Goal: Find contact information: Find contact information

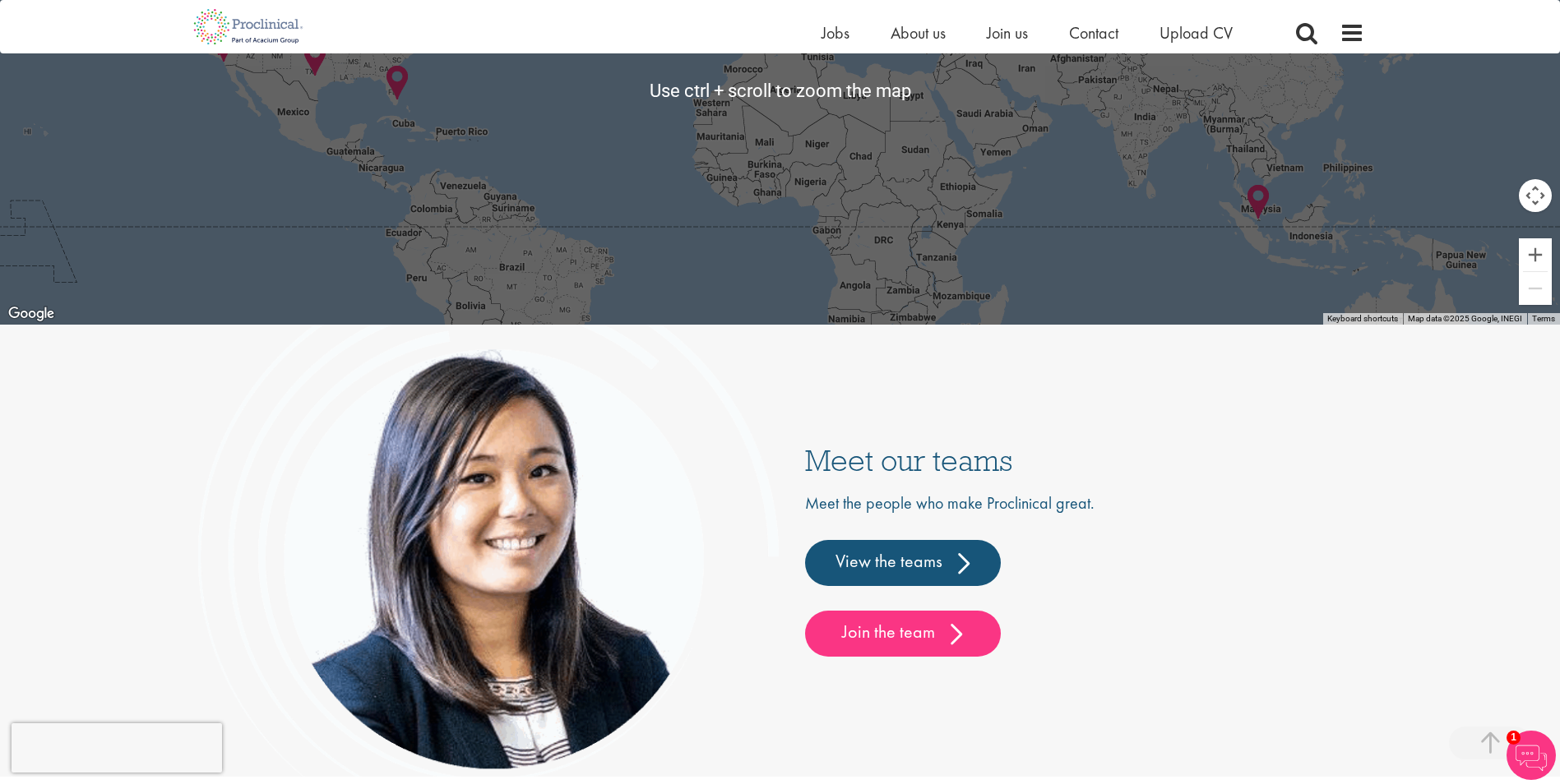
scroll to position [3895, 0]
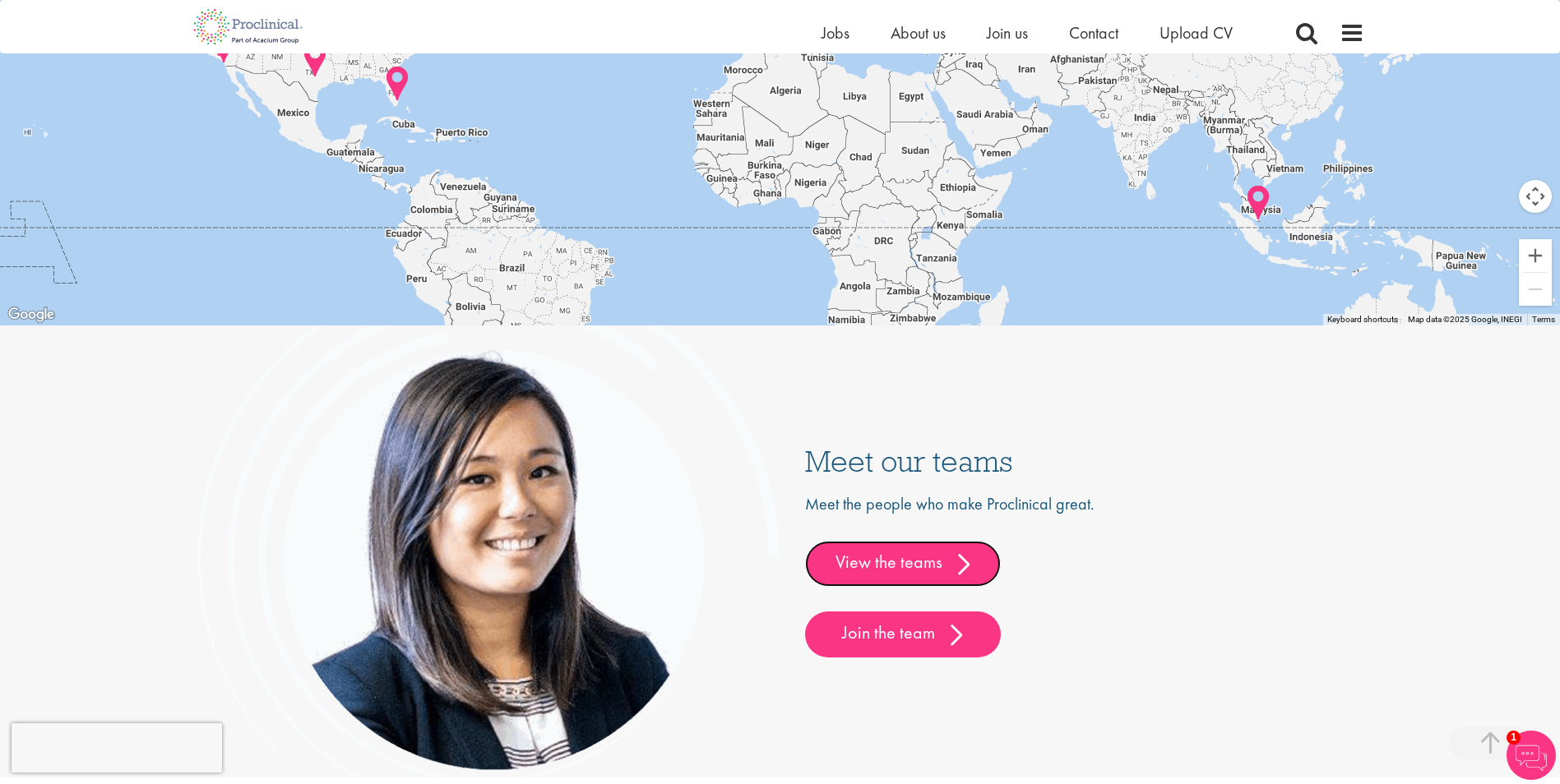
click at [898, 565] on link "View the teams" at bounding box center [903, 563] width 196 height 46
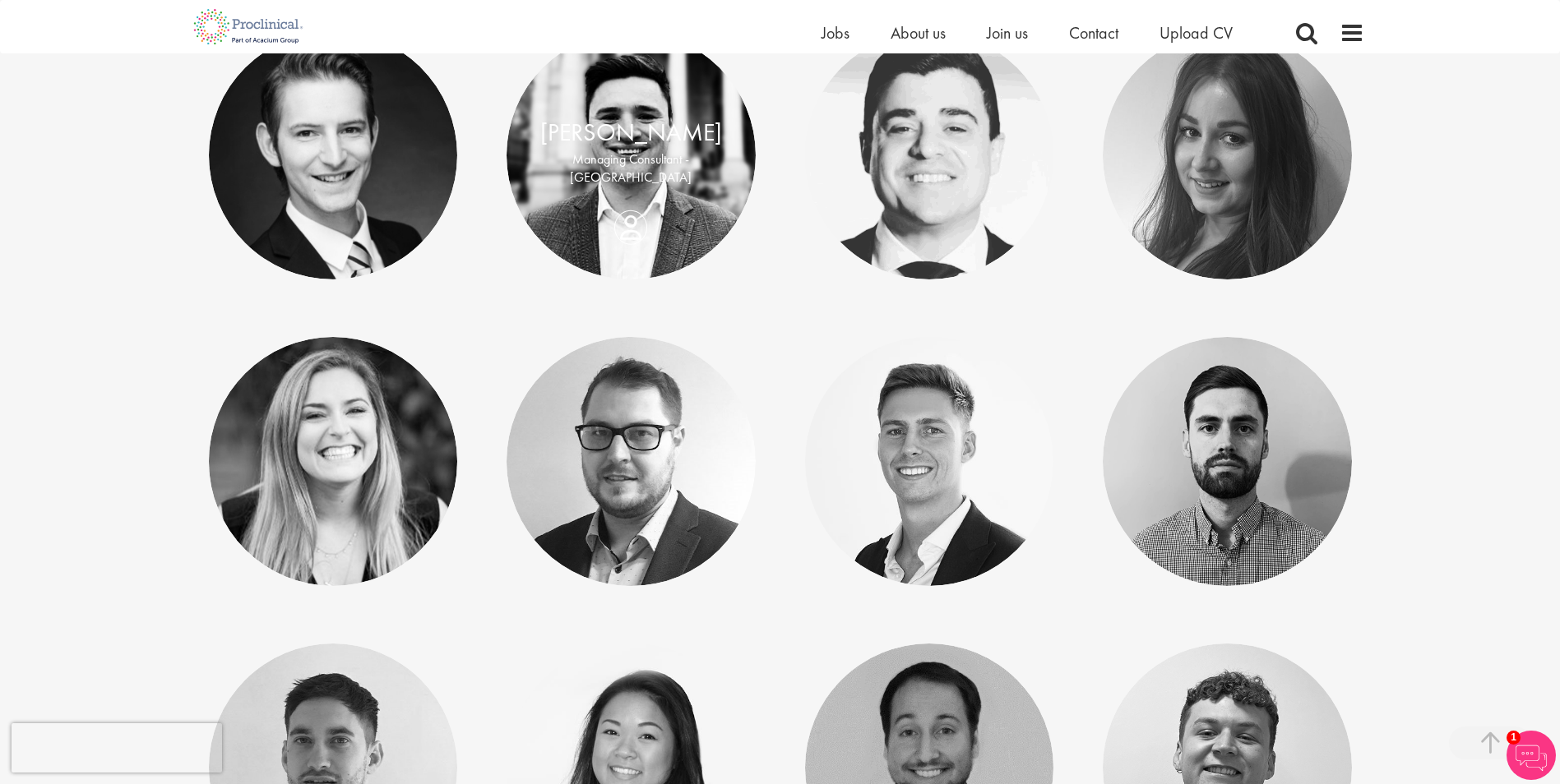
scroll to position [7066, 0]
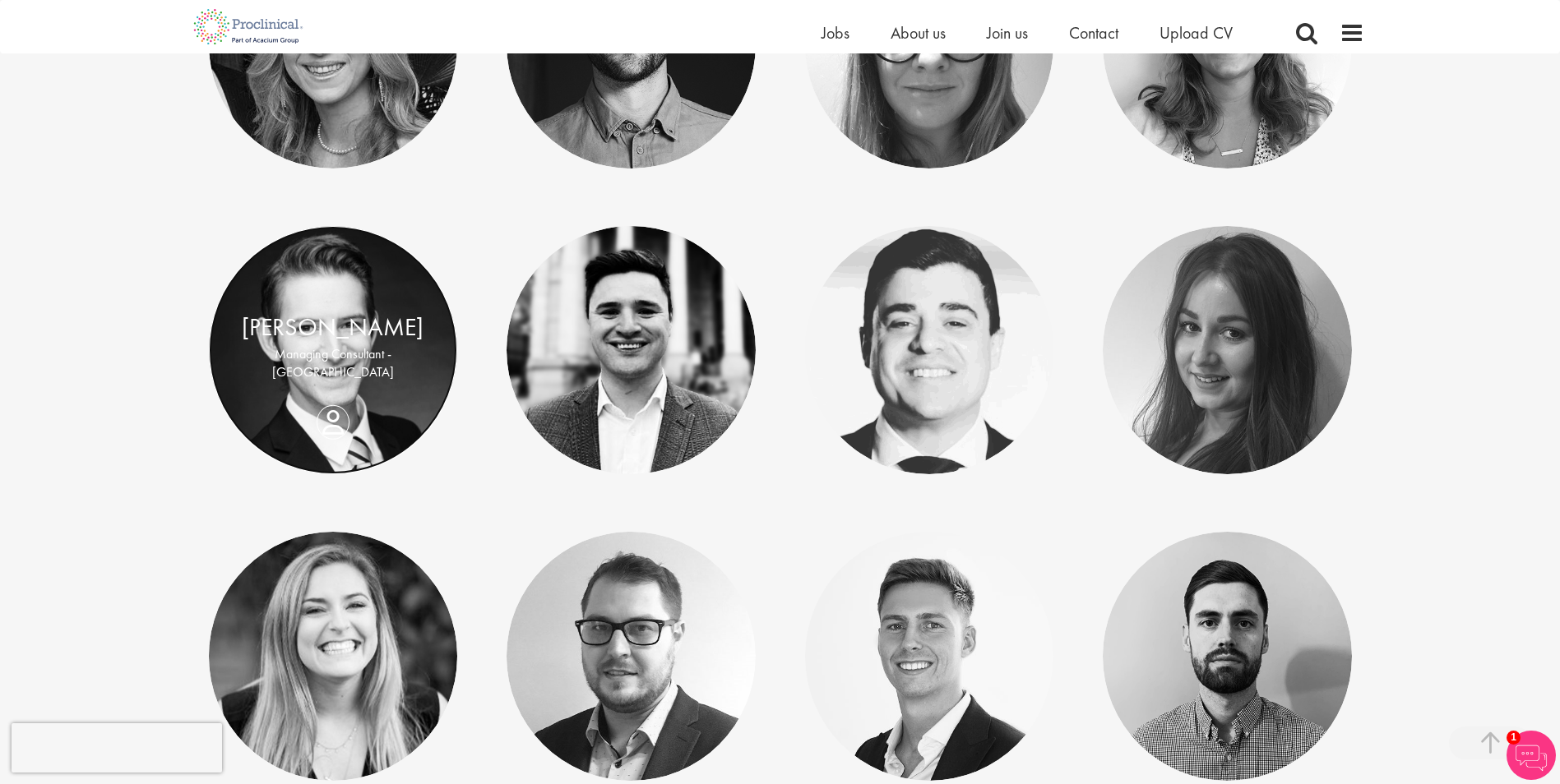
drag, startPoint x: 328, startPoint y: 319, endPoint x: 276, endPoint y: 273, distance: 69.4
click at [276, 273] on link at bounding box center [333, 350] width 250 height 249
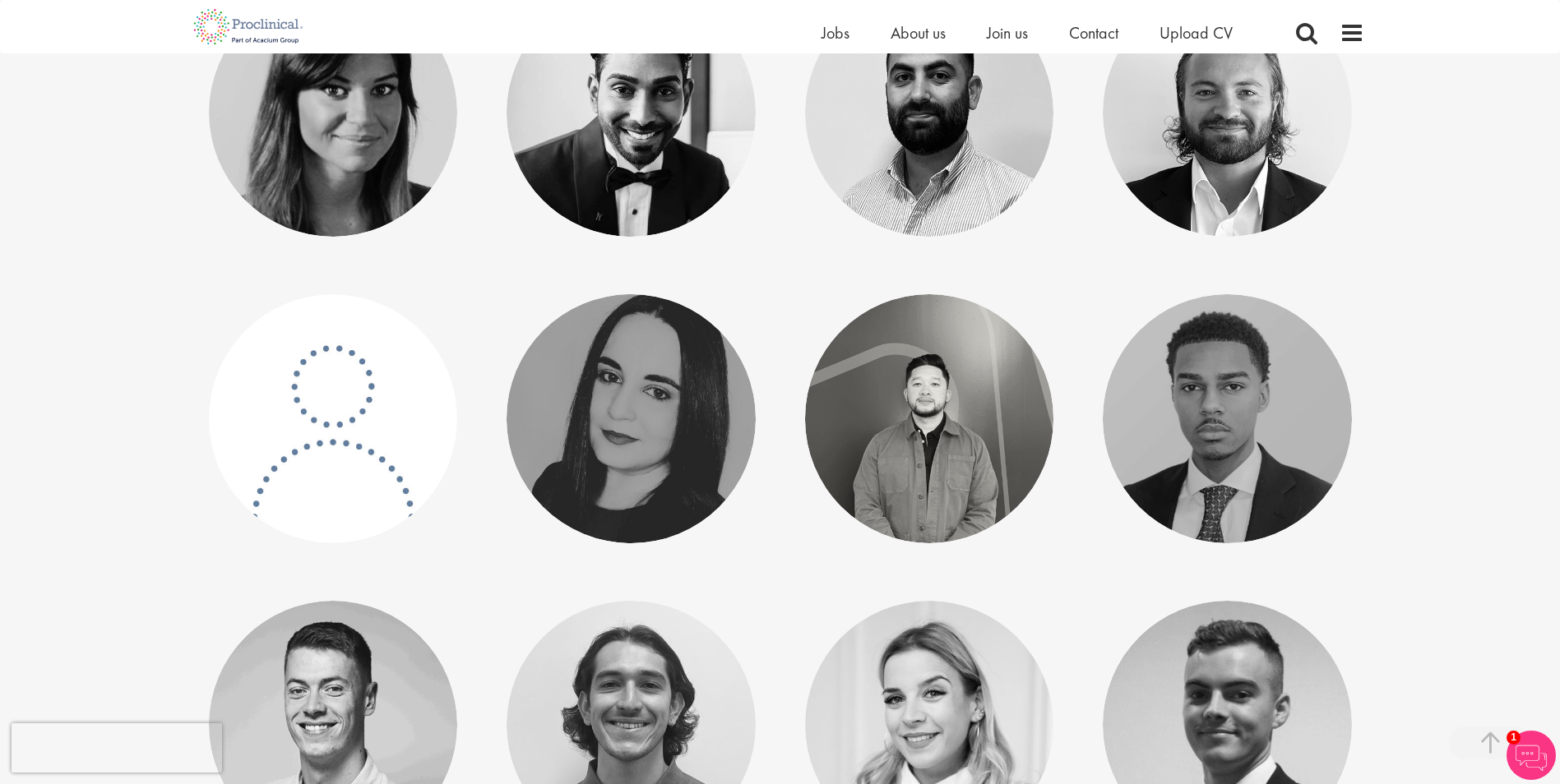
scroll to position [2693, 0]
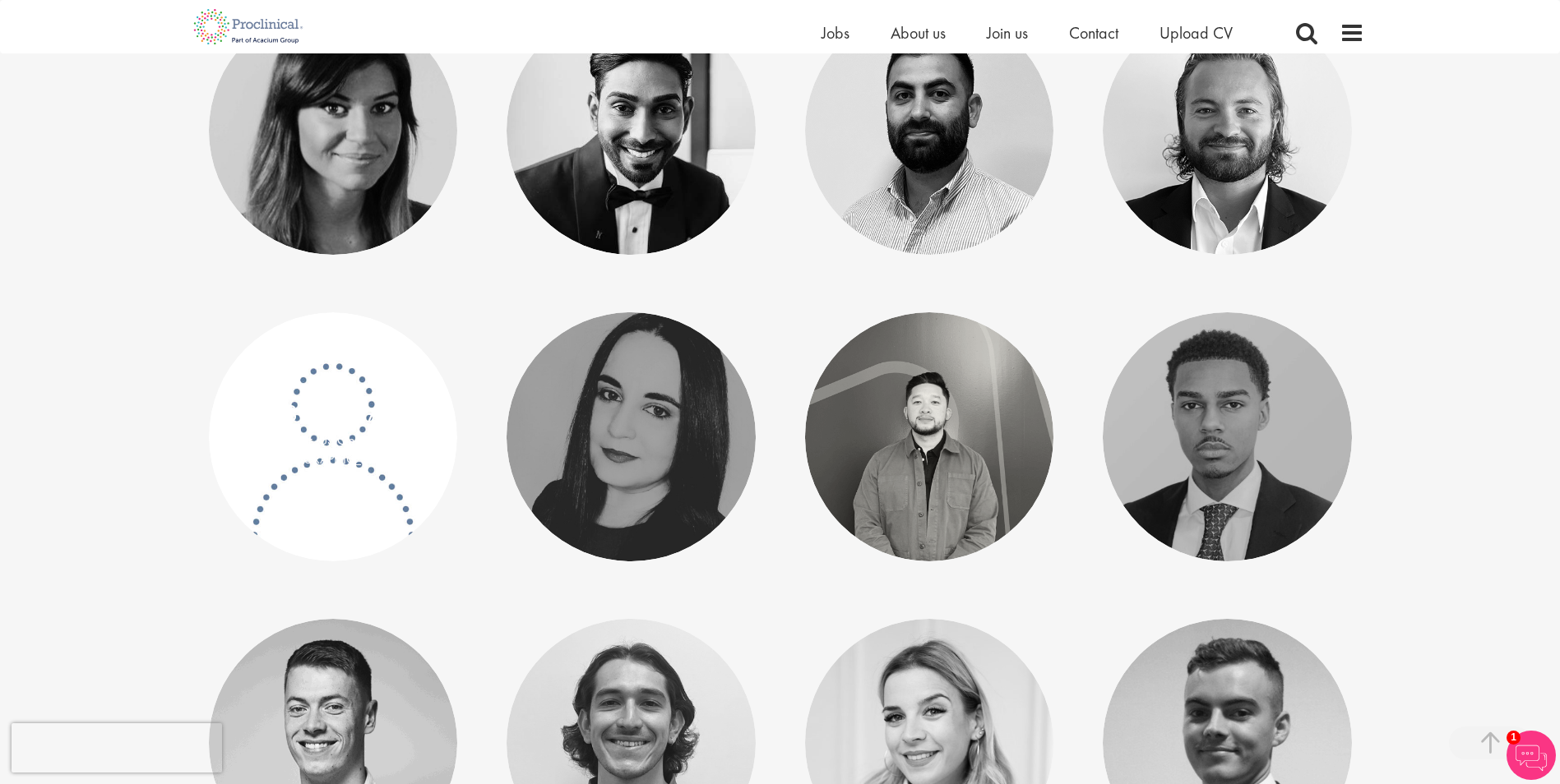
click at [309, 444] on p "Manager, US Operations - North America" at bounding box center [333, 450] width 216 height 38
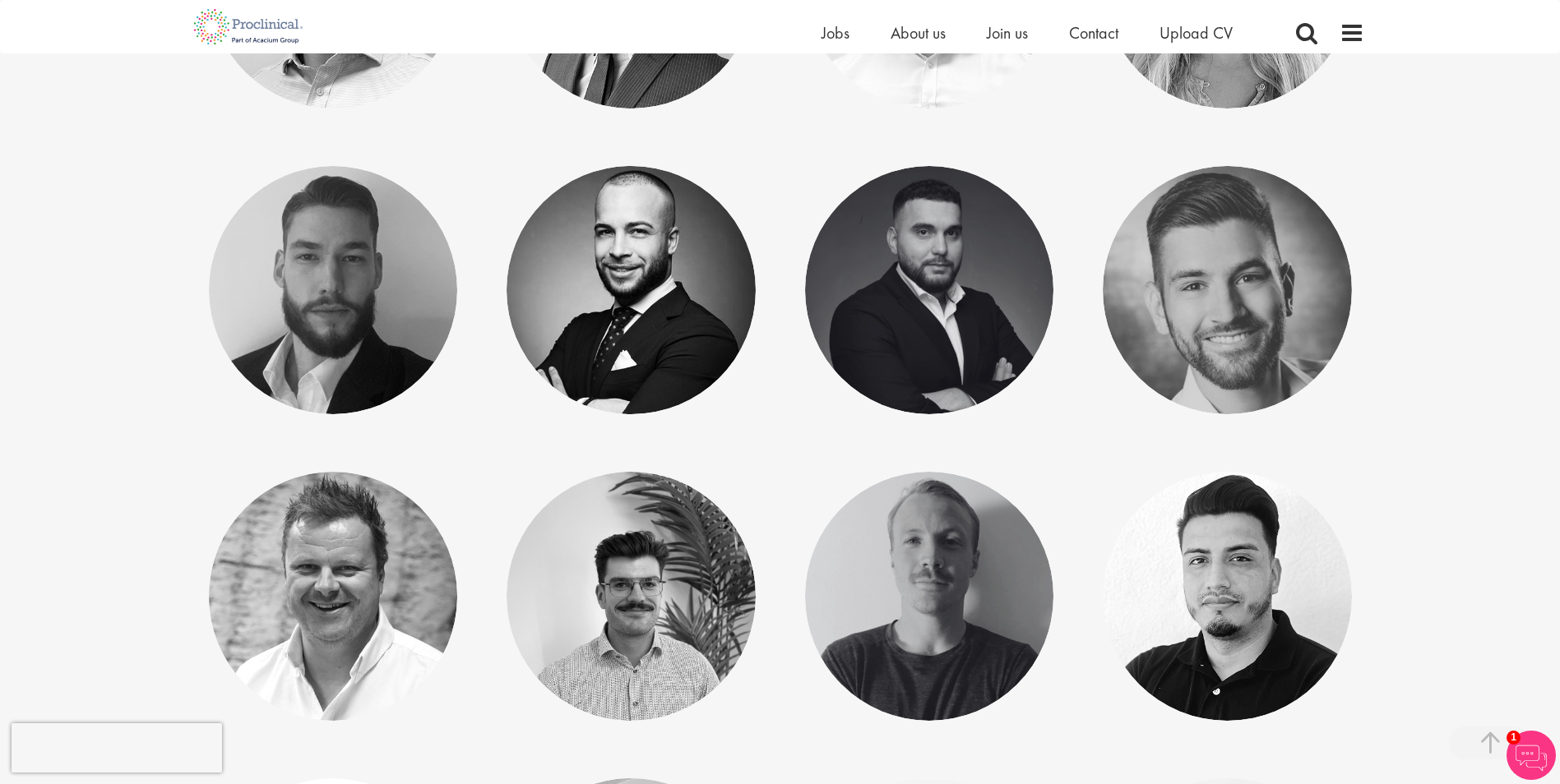
scroll to position [1132, 0]
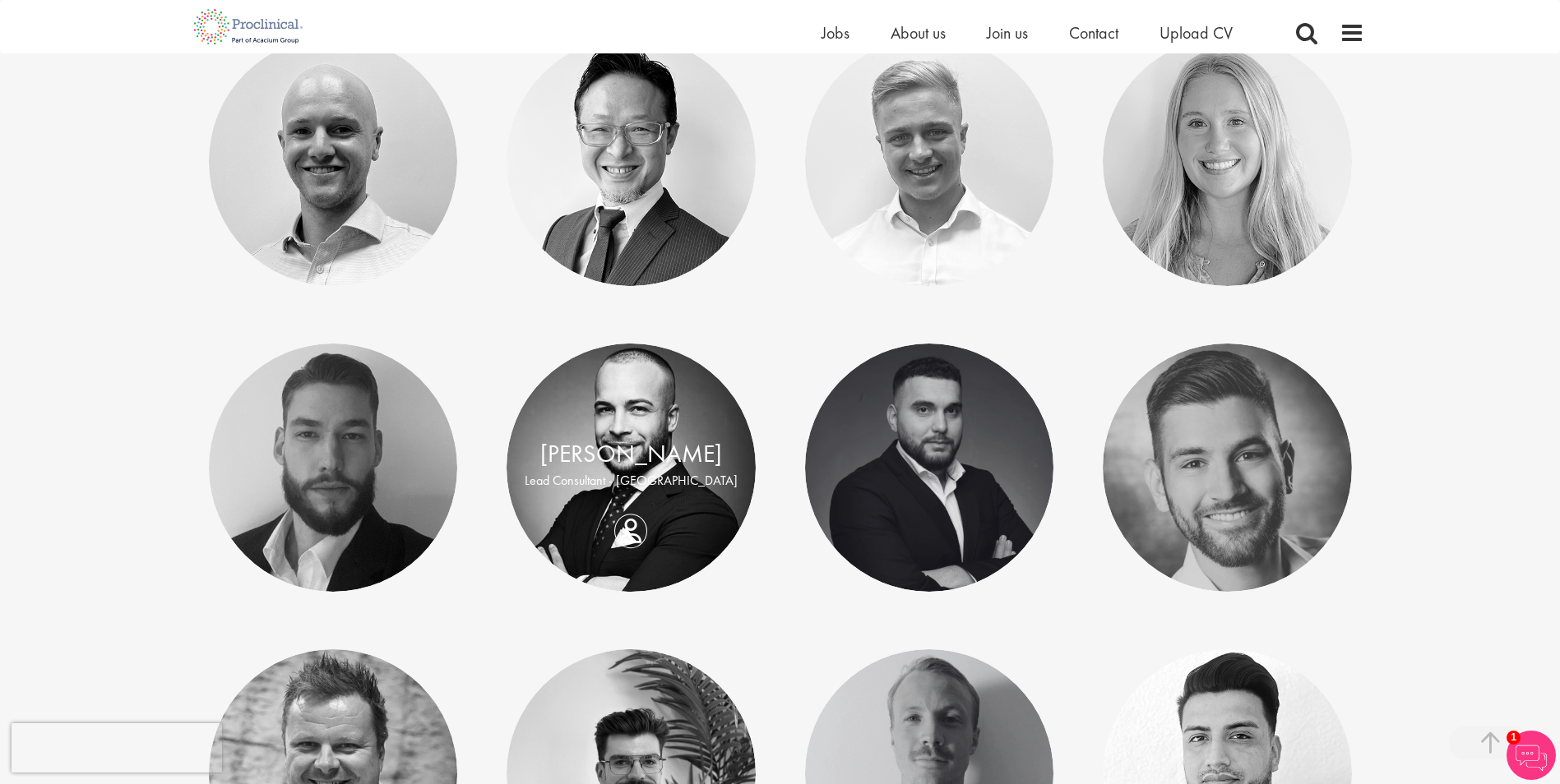
drag, startPoint x: 643, startPoint y: 459, endPoint x: 547, endPoint y: 590, distance: 162.4
click at [549, 490] on p "Lead Consultant - [GEOGRAPHIC_DATA]" at bounding box center [630, 481] width 216 height 19
click at [604, 471] on div "[PERSON_NAME]" at bounding box center [630, 454] width 216 height 36
click at [677, 434] on link at bounding box center [630, 468] width 250 height 249
